Goal: Task Accomplishment & Management: Complete application form

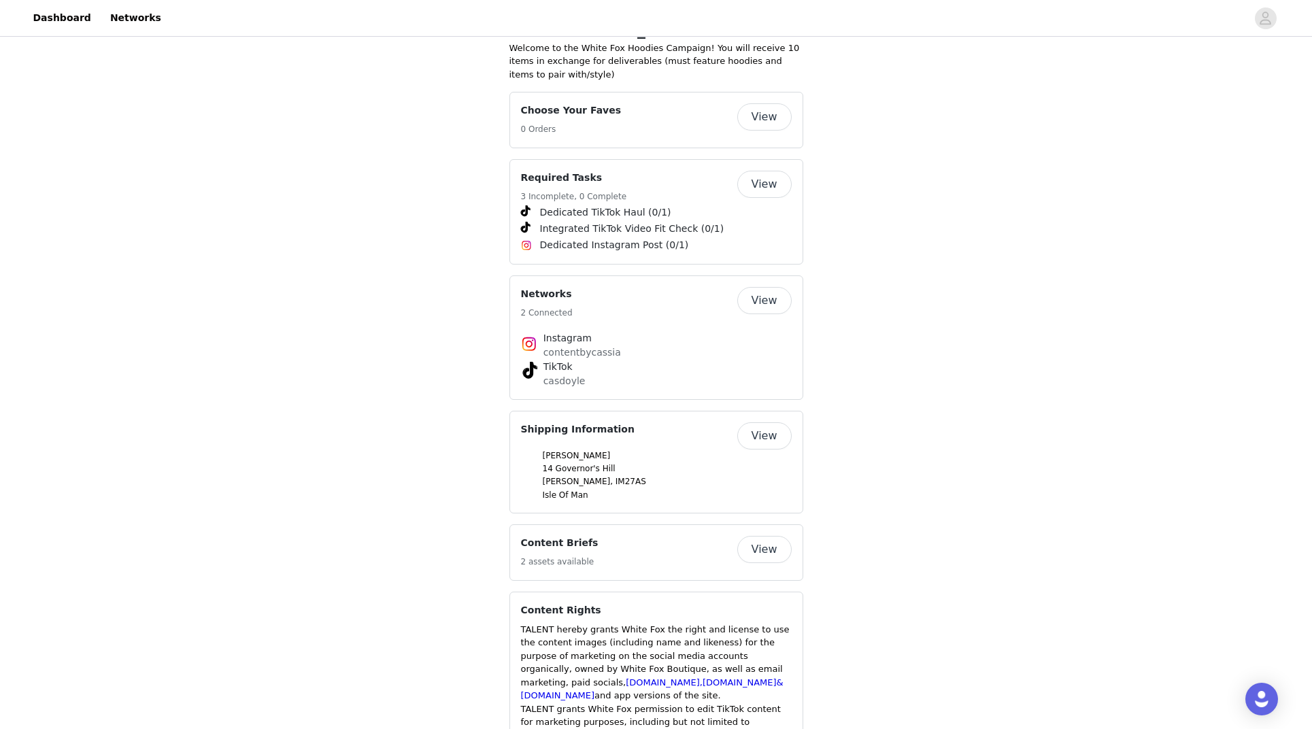
scroll to position [664, 0]
click at [761, 101] on button "View" at bounding box center [764, 114] width 54 height 27
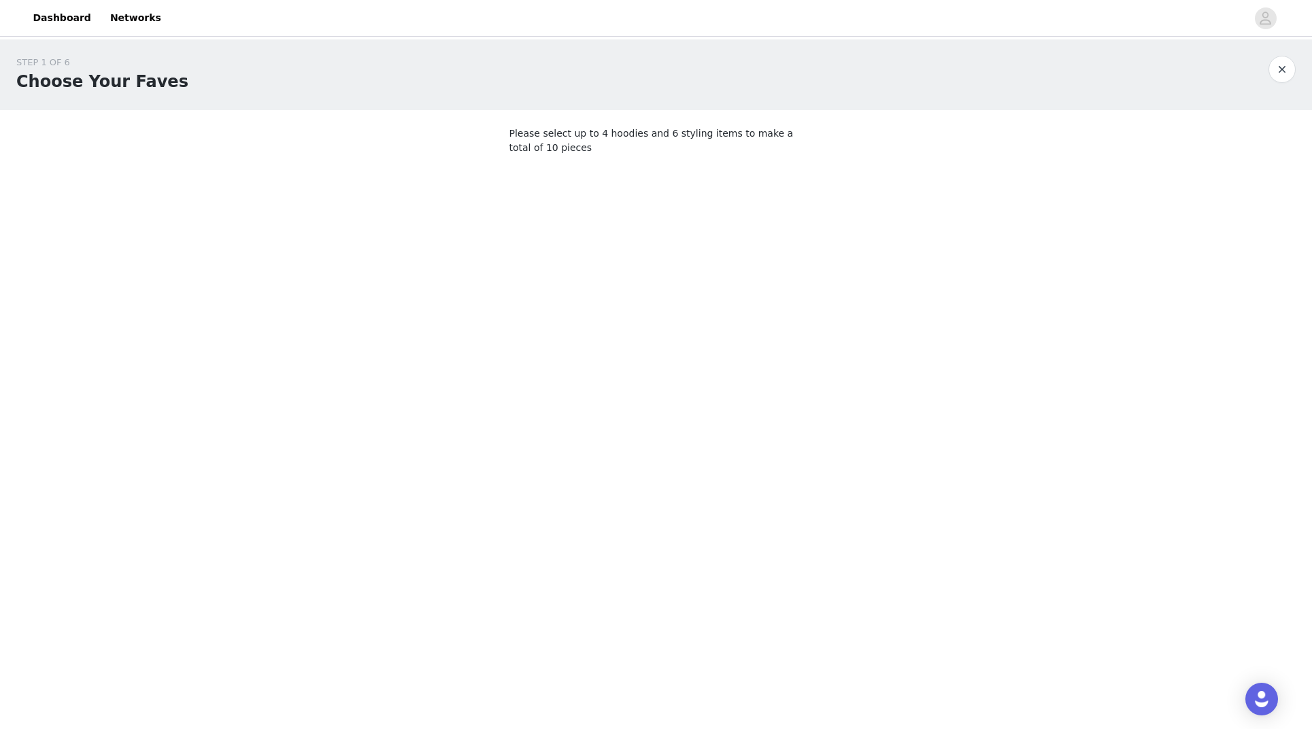
click at [840, 297] on body "Dashboard Networks STEP 1 OF 6 Choose Your Faves Please select up to 4 hoodies …" at bounding box center [656, 364] width 1312 height 729
click at [1270, 70] on button "button" at bounding box center [1281, 69] width 27 height 27
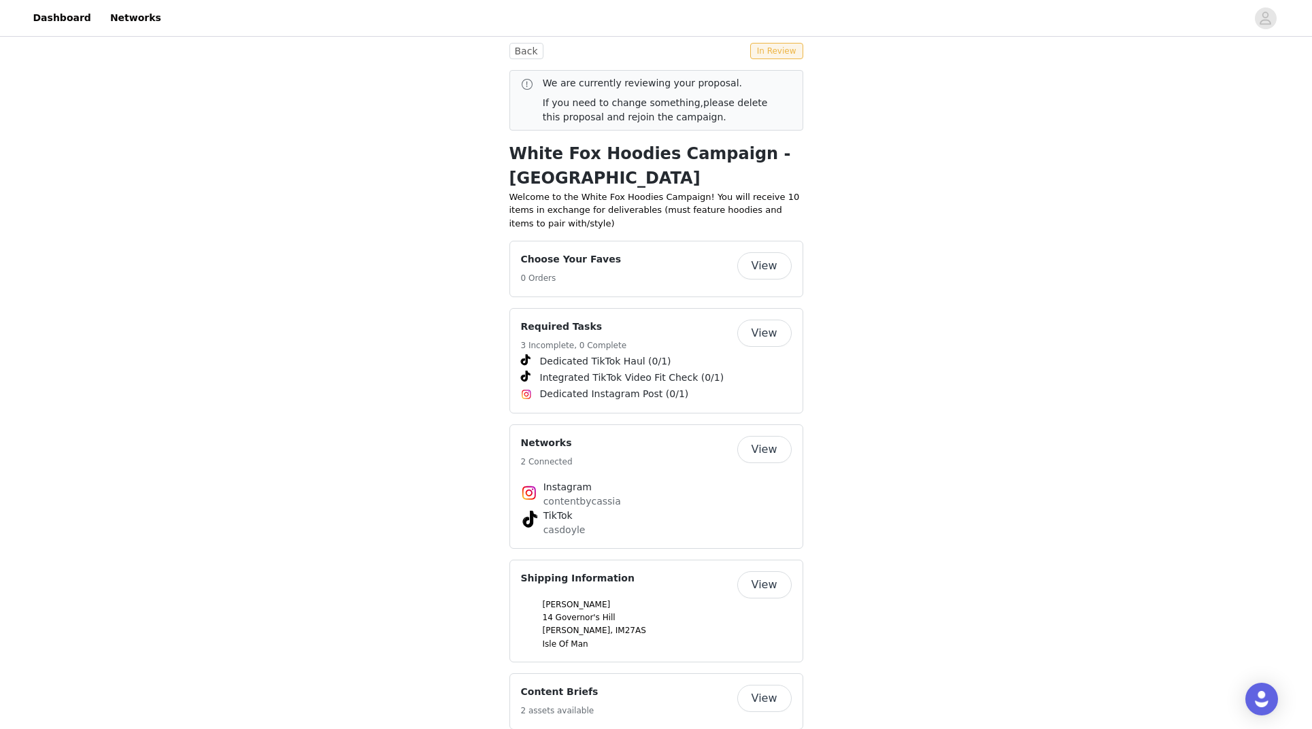
scroll to position [793, 0]
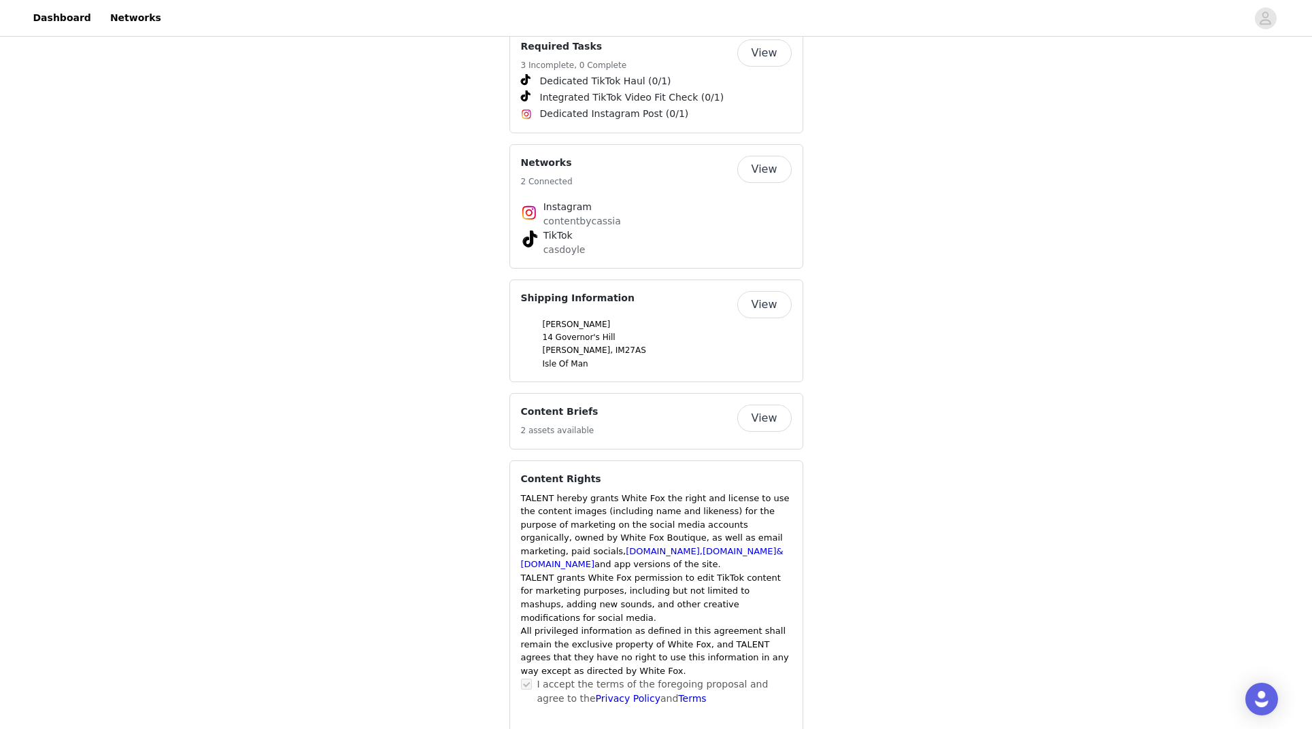
click at [773, 405] on button "View" at bounding box center [764, 418] width 54 height 27
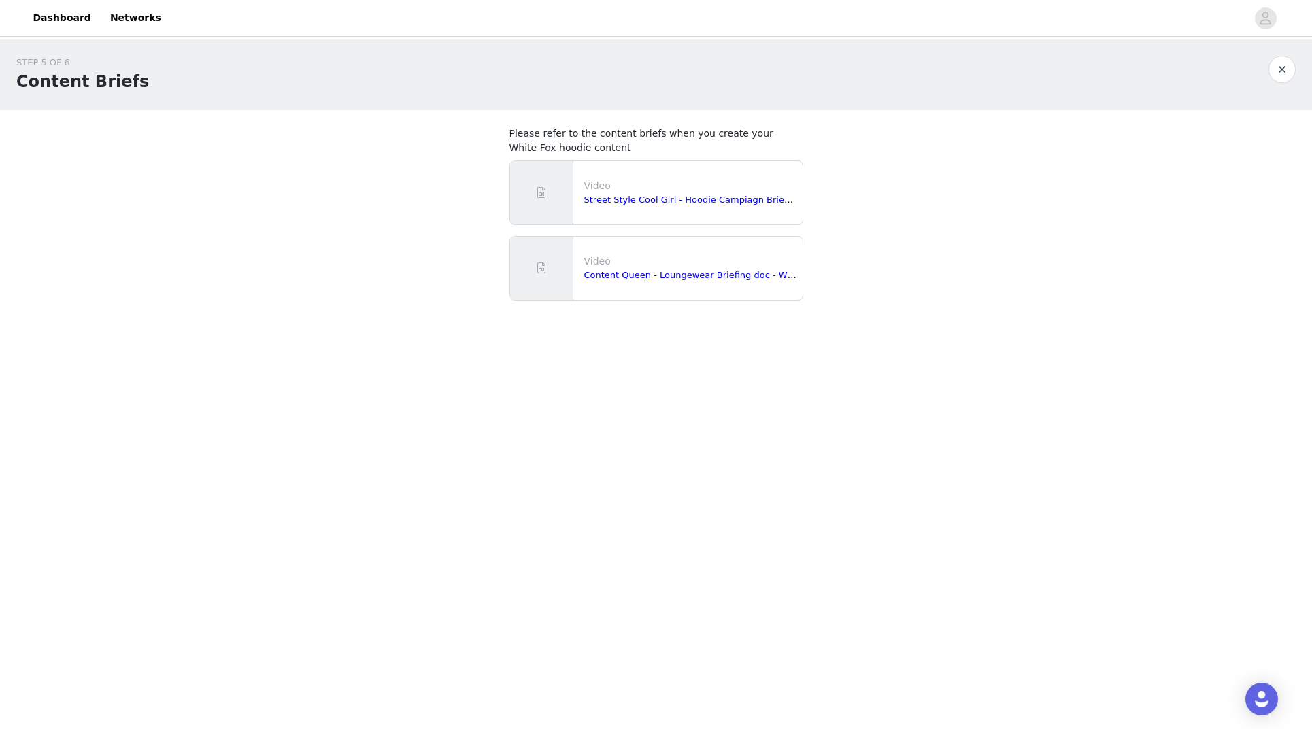
click at [1281, 68] on button "button" at bounding box center [1281, 69] width 27 height 27
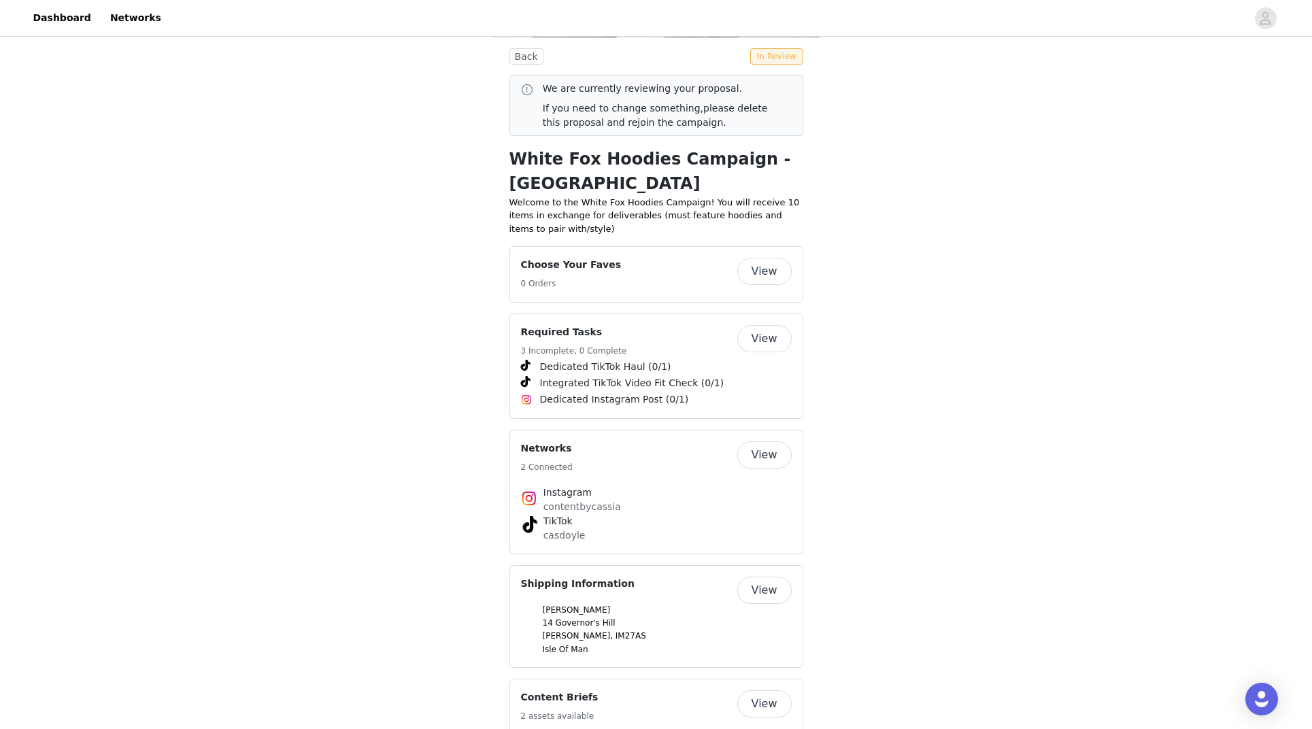
scroll to position [793, 0]
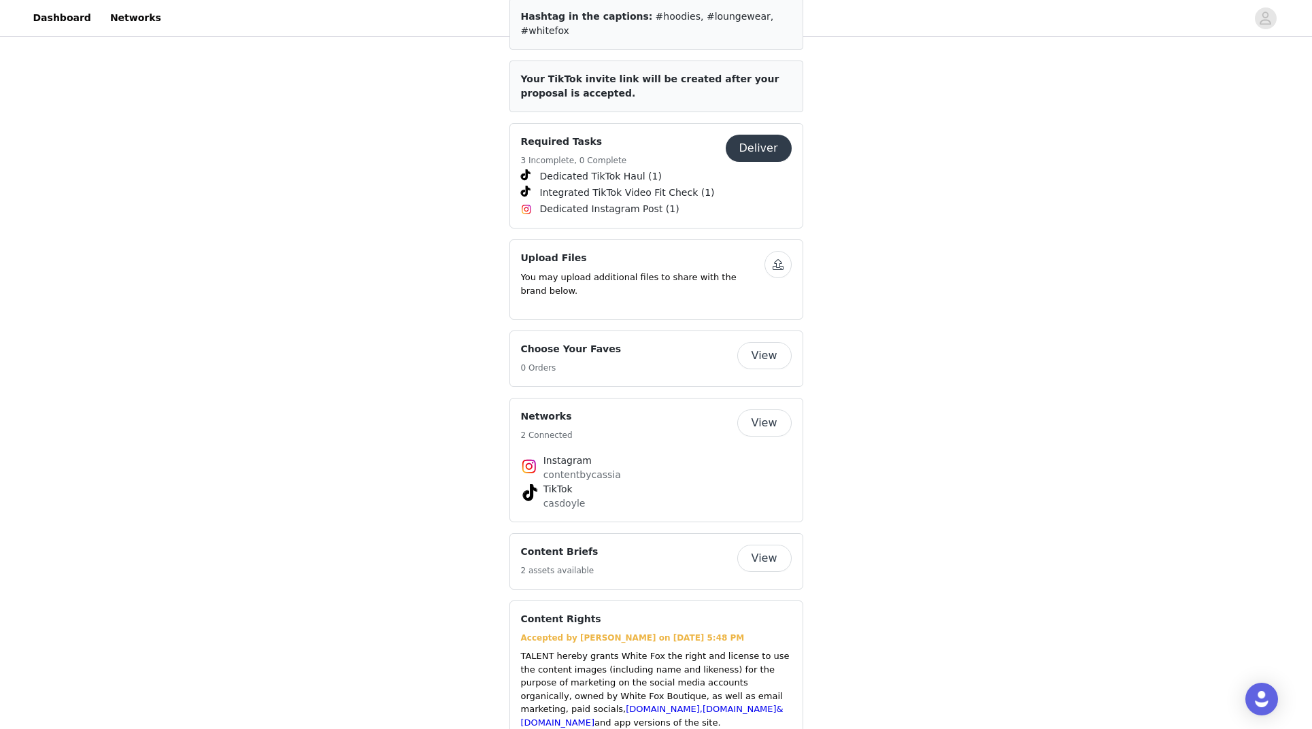
scroll to position [853, 0]
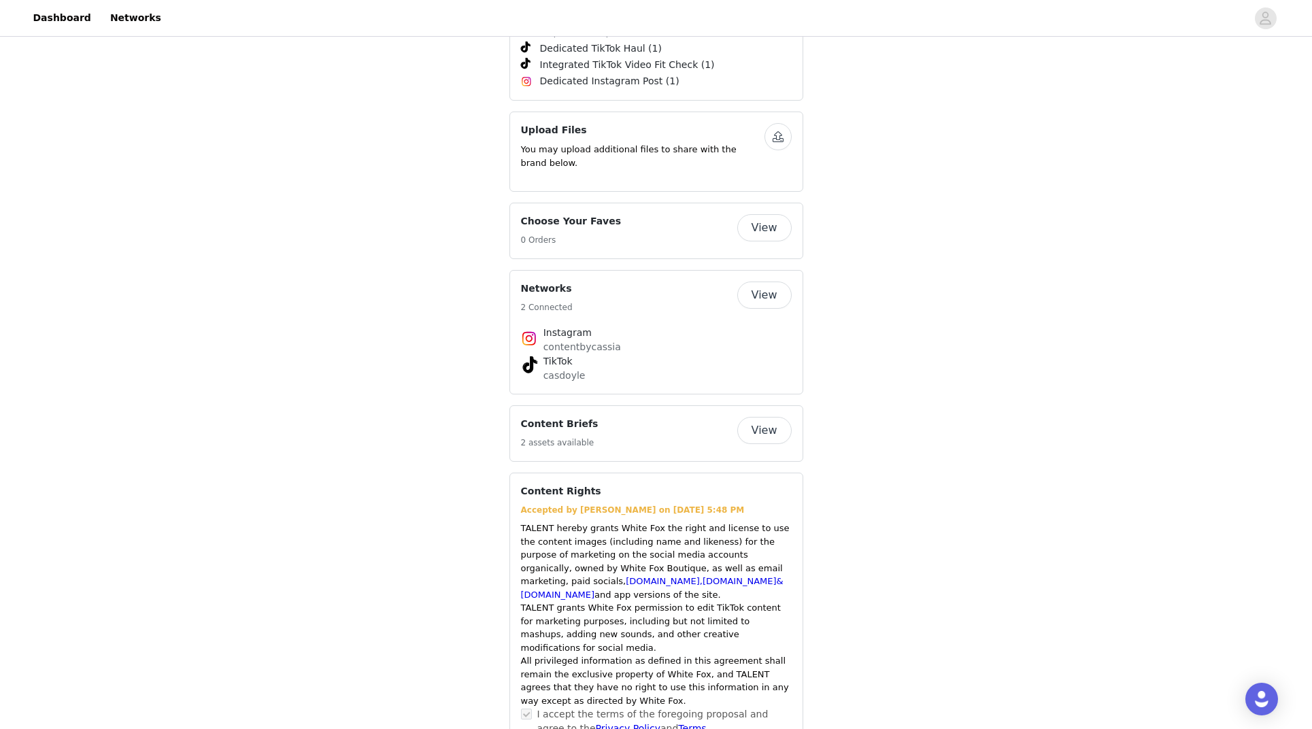
click at [767, 214] on button "View" at bounding box center [764, 227] width 54 height 27
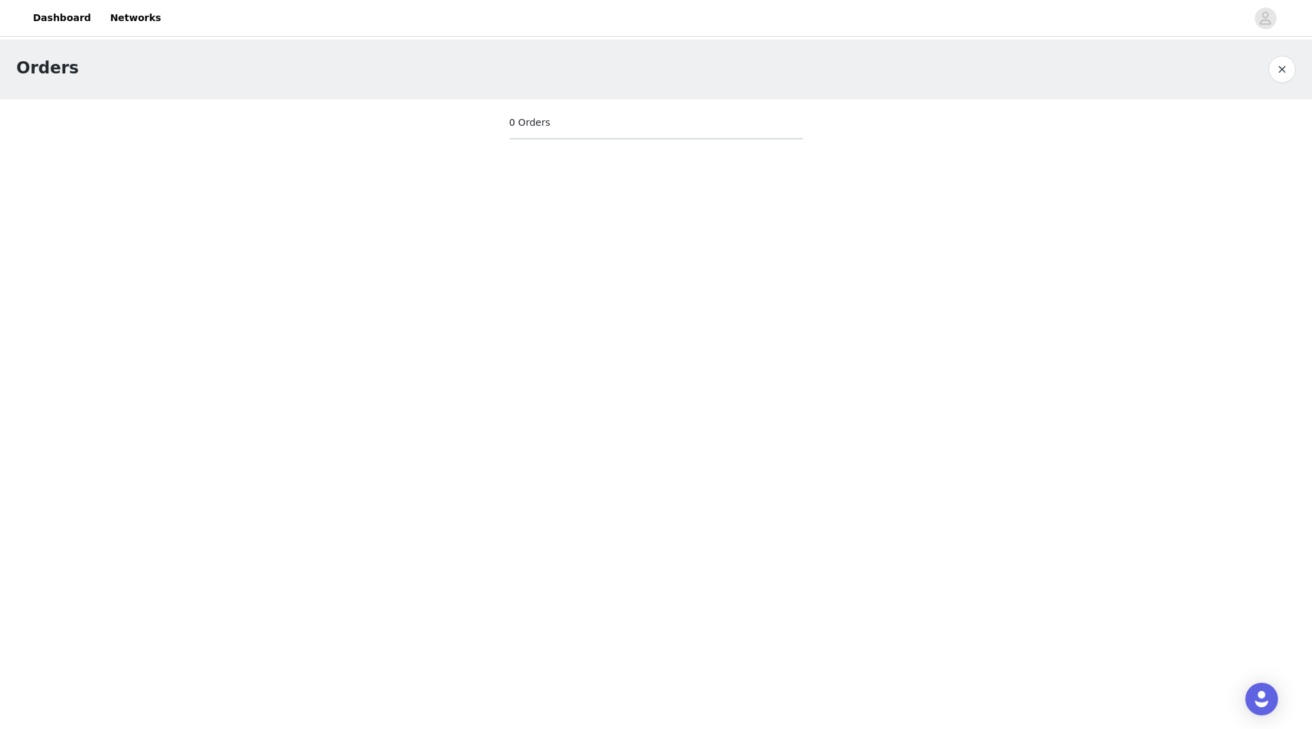
click at [529, 127] on span "0 Orders" at bounding box center [529, 123] width 41 height 14
click at [1278, 68] on button "button" at bounding box center [1281, 69] width 27 height 27
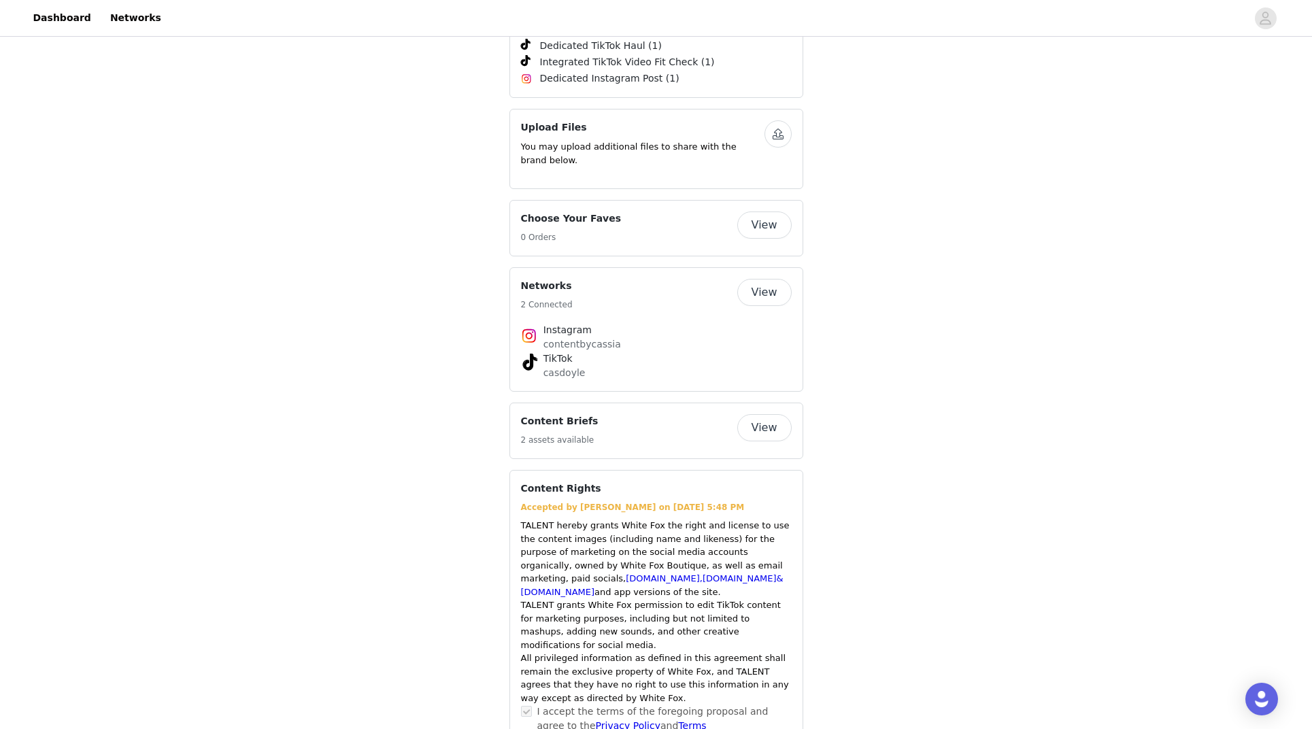
scroll to position [869, 0]
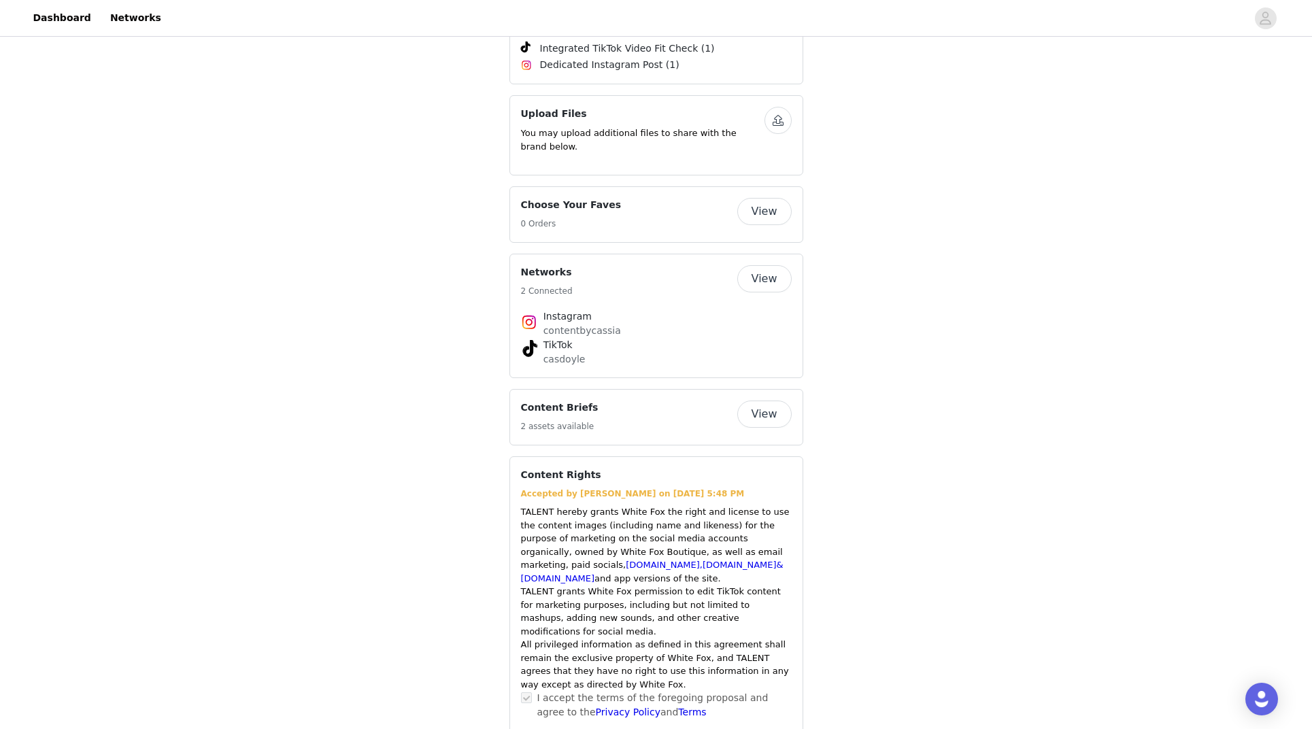
click at [759, 198] on button "View" at bounding box center [764, 211] width 54 height 27
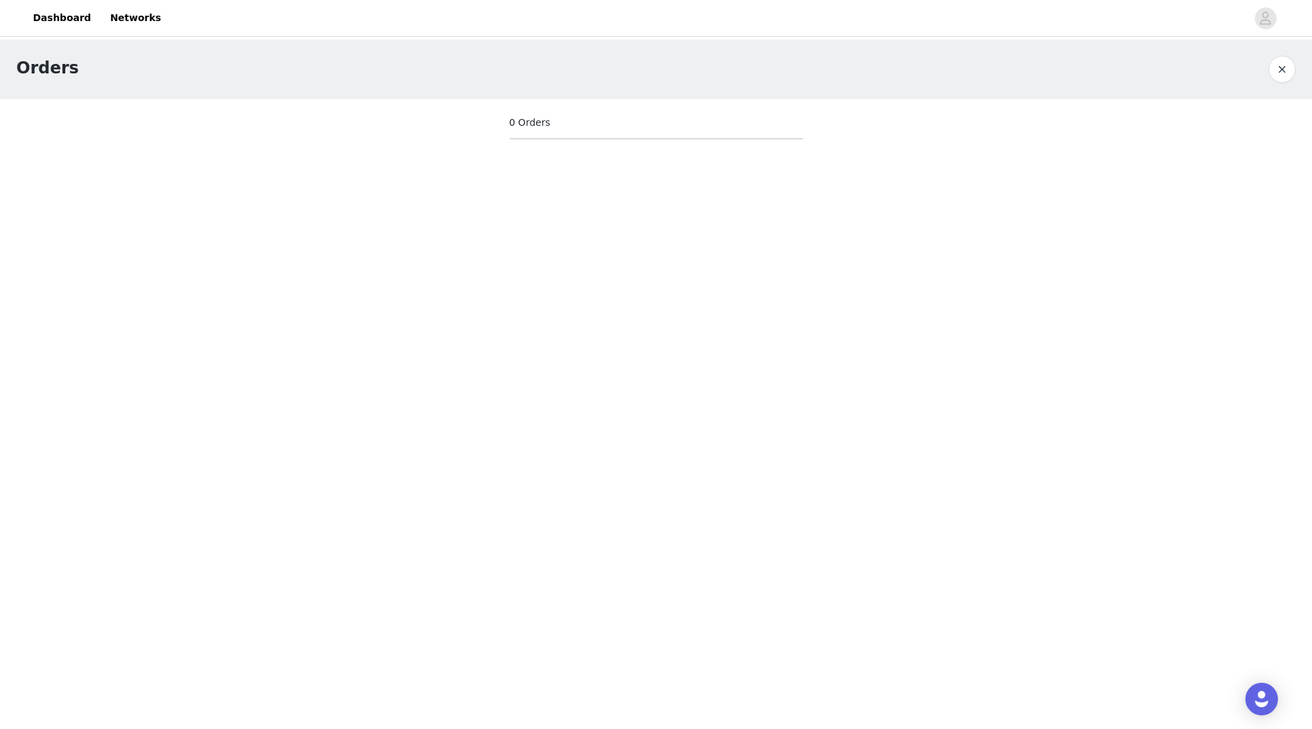
click at [671, 136] on section "0 Orders" at bounding box center [656, 127] width 326 height 56
click at [522, 110] on section "0 Orders" at bounding box center [656, 127] width 326 height 56
click at [523, 122] on span "0 Orders" at bounding box center [529, 123] width 41 height 14
click at [1293, 72] on button "button" at bounding box center [1281, 69] width 27 height 27
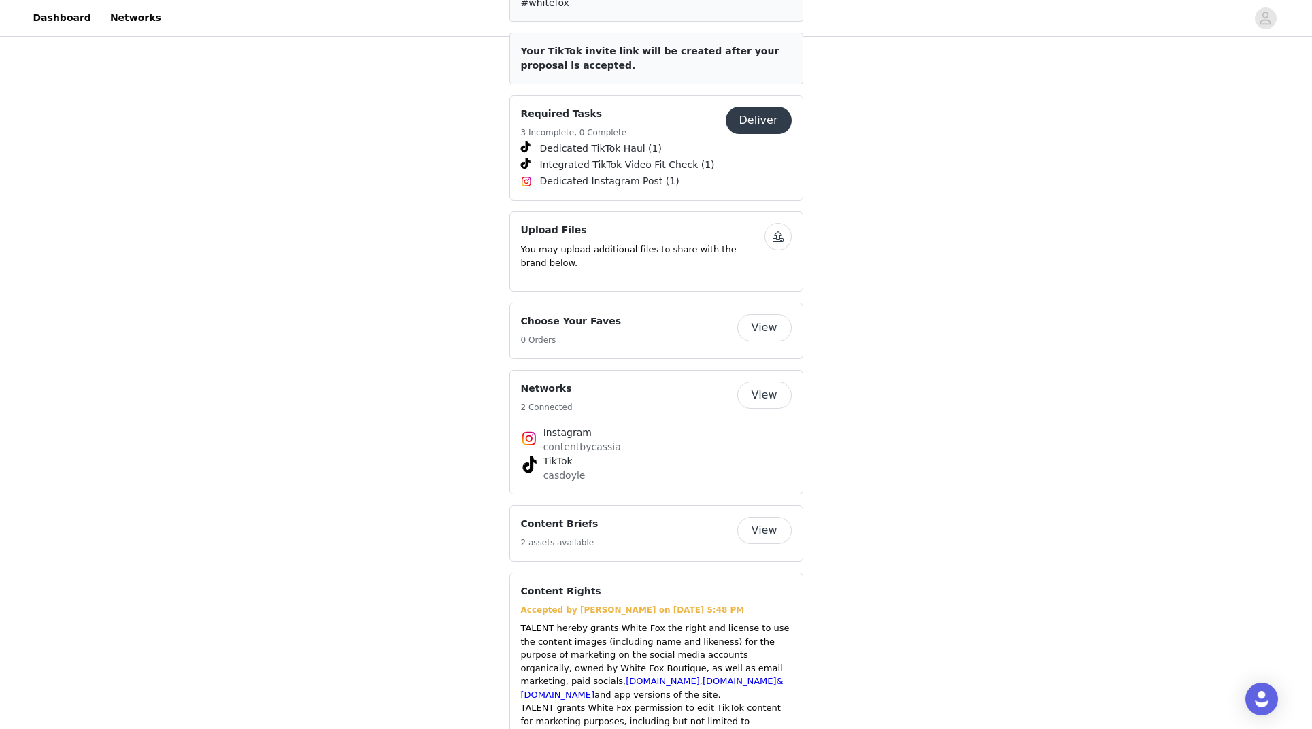
scroll to position [733, 0]
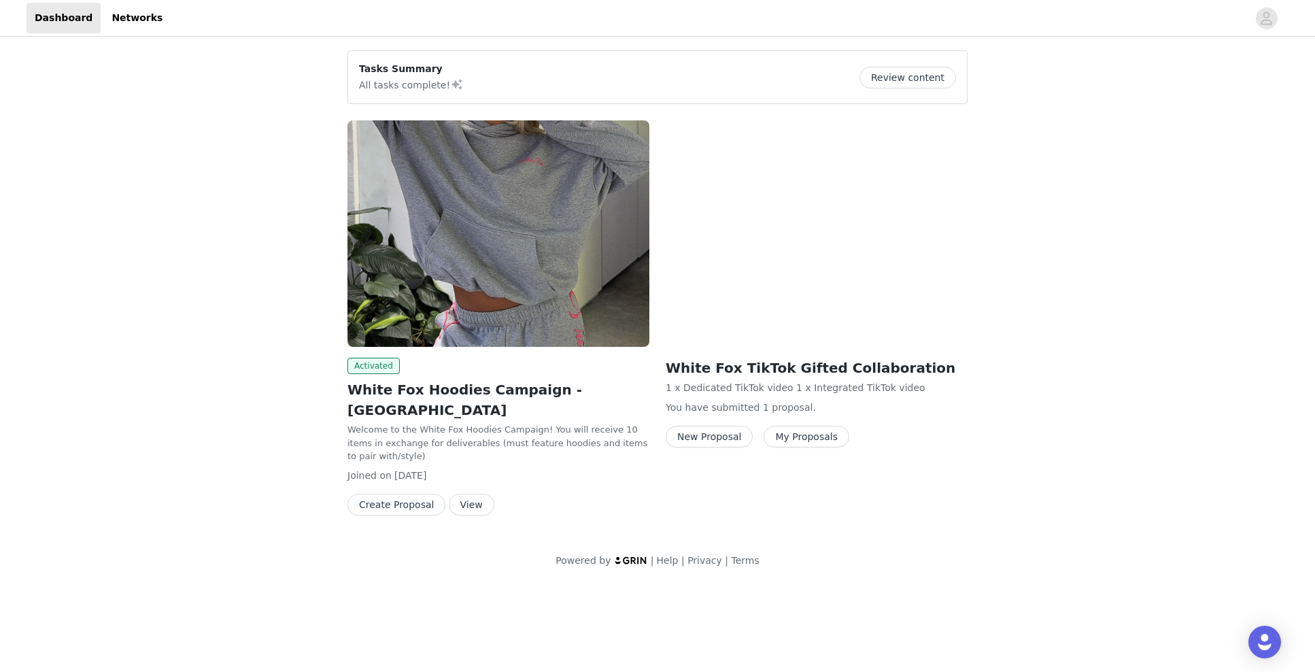
click at [392, 494] on button "Create Proposal" at bounding box center [396, 505] width 98 height 22
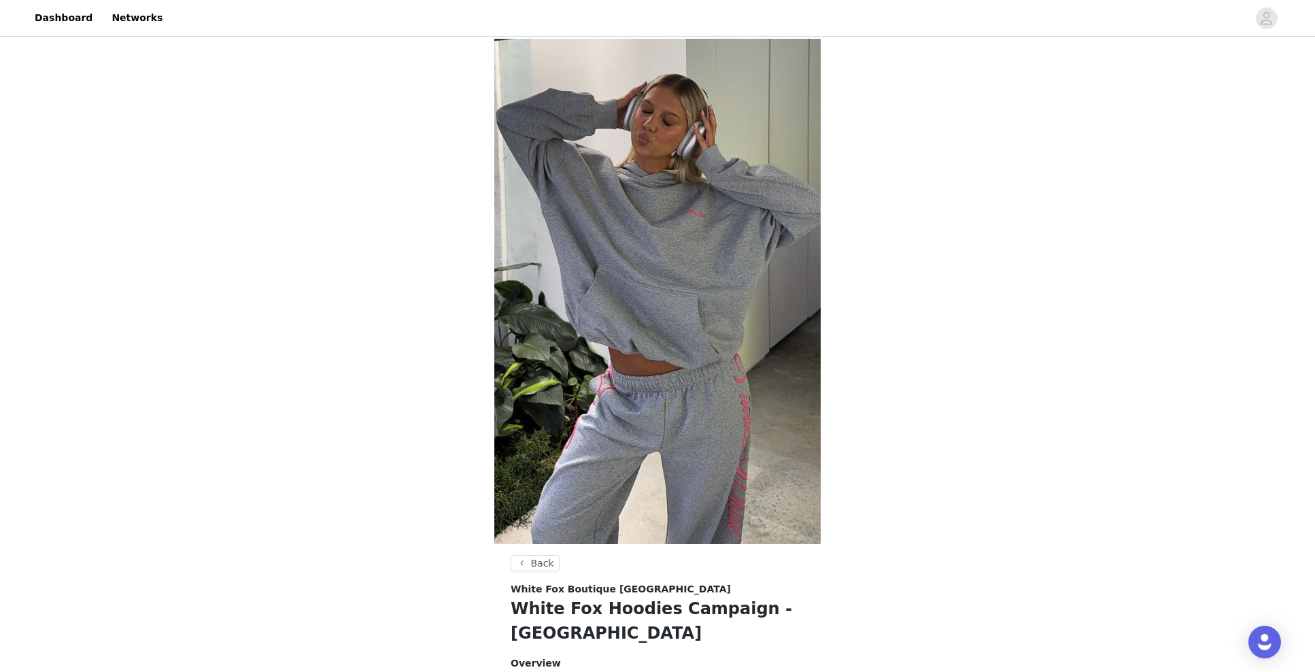
scroll to position [385, 0]
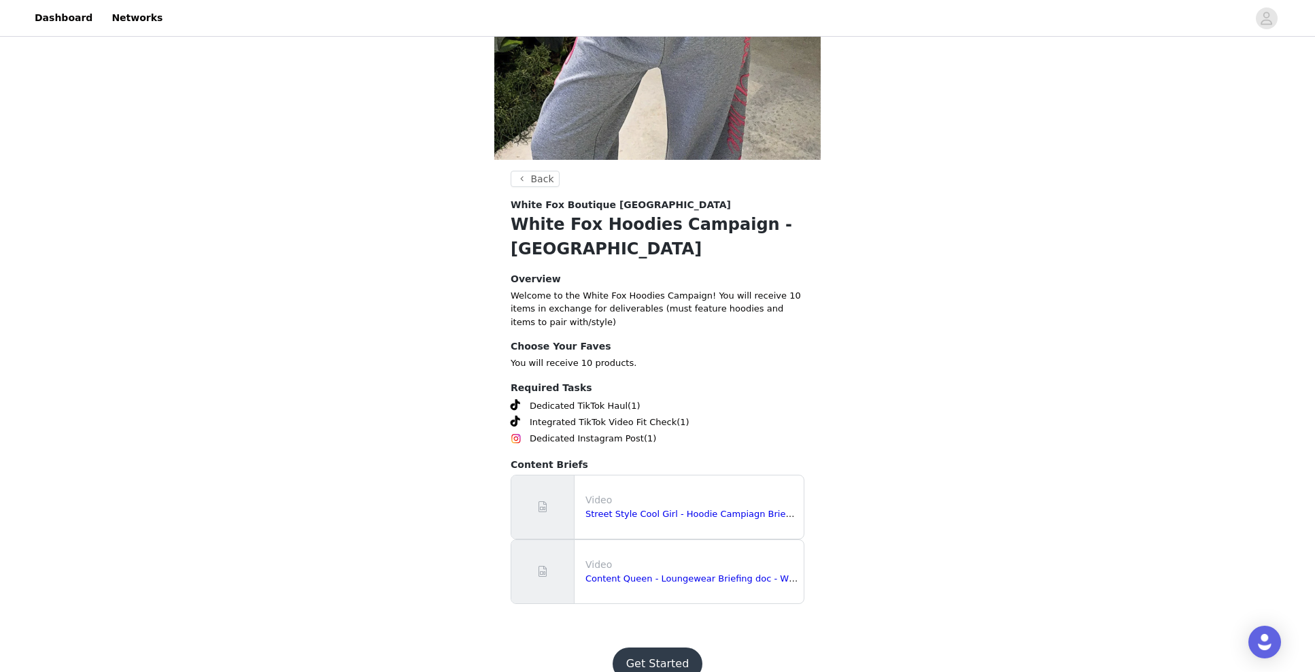
click at [660, 647] on button "Get Started" at bounding box center [658, 663] width 90 height 33
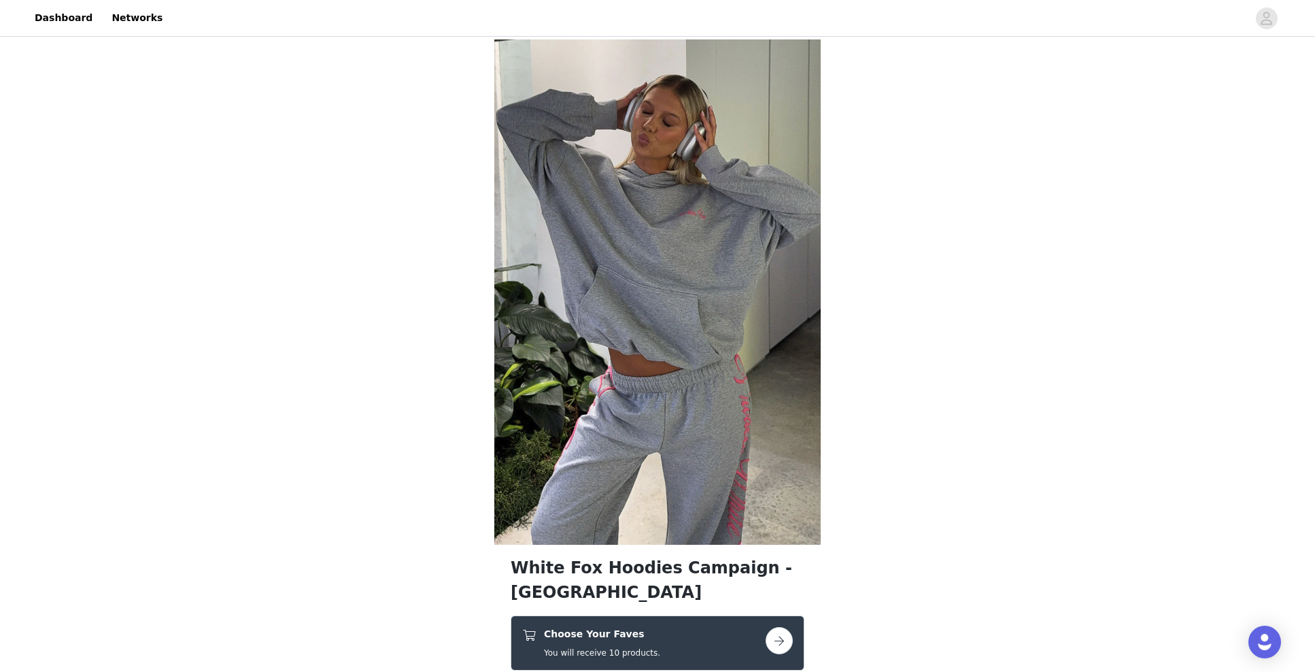
scroll to position [253, 0]
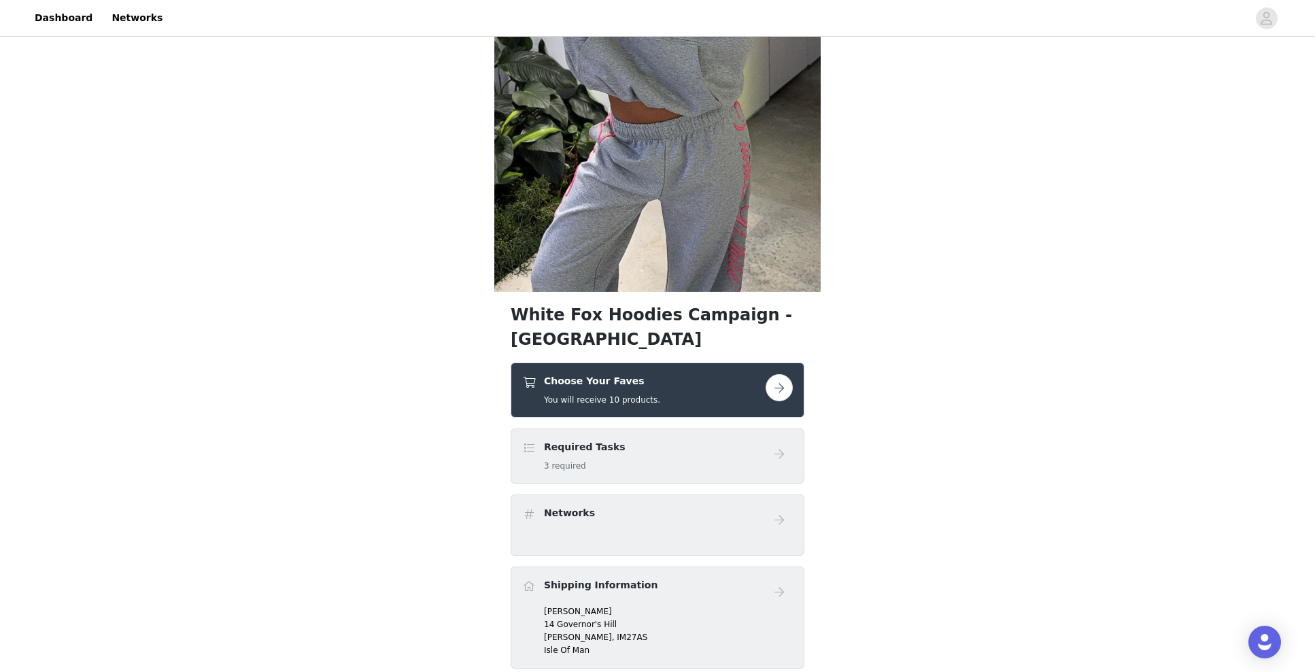
click at [773, 374] on button "button" at bounding box center [779, 387] width 27 height 27
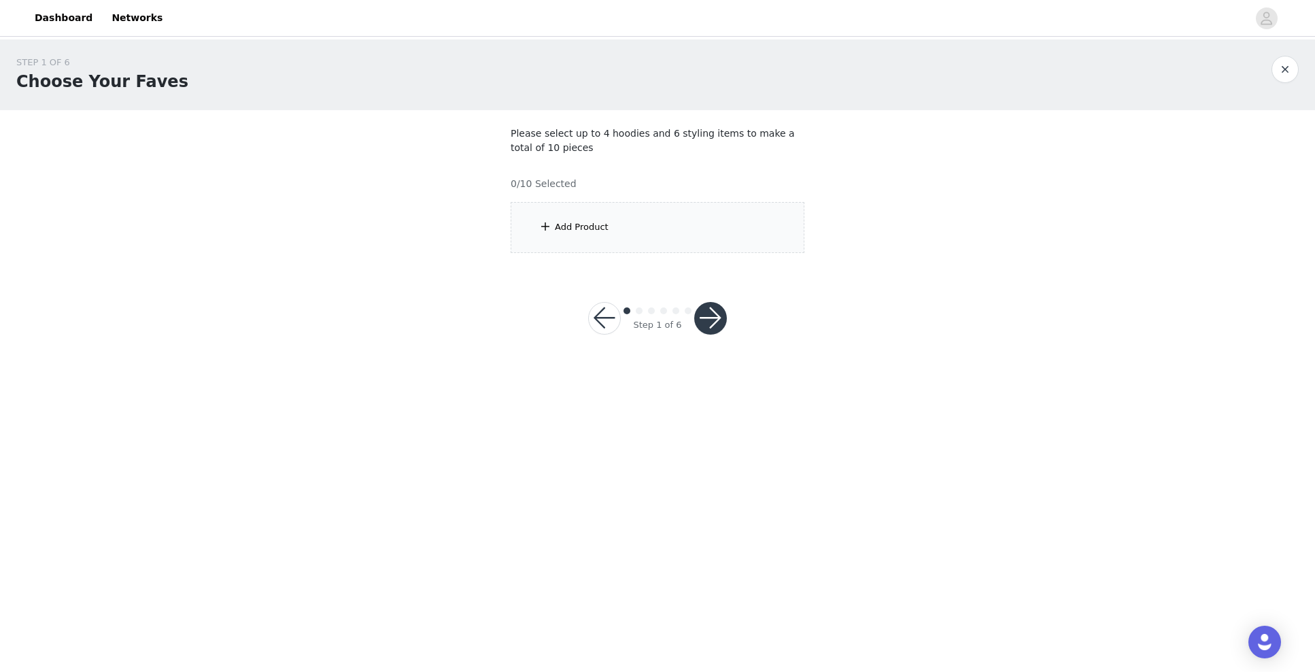
click at [607, 217] on div "Add Product" at bounding box center [658, 227] width 294 height 51
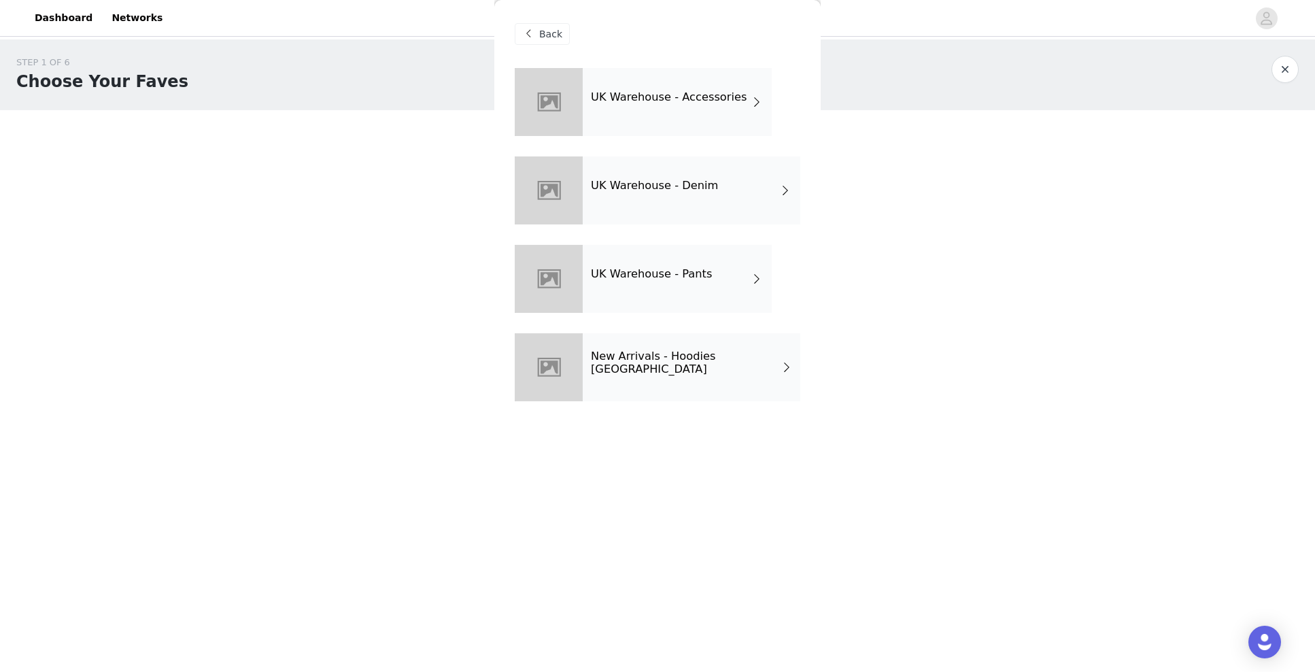
click at [710, 175] on div "UK Warehouse - Denim" at bounding box center [692, 190] width 218 height 68
